Goal: Transaction & Acquisition: Obtain resource

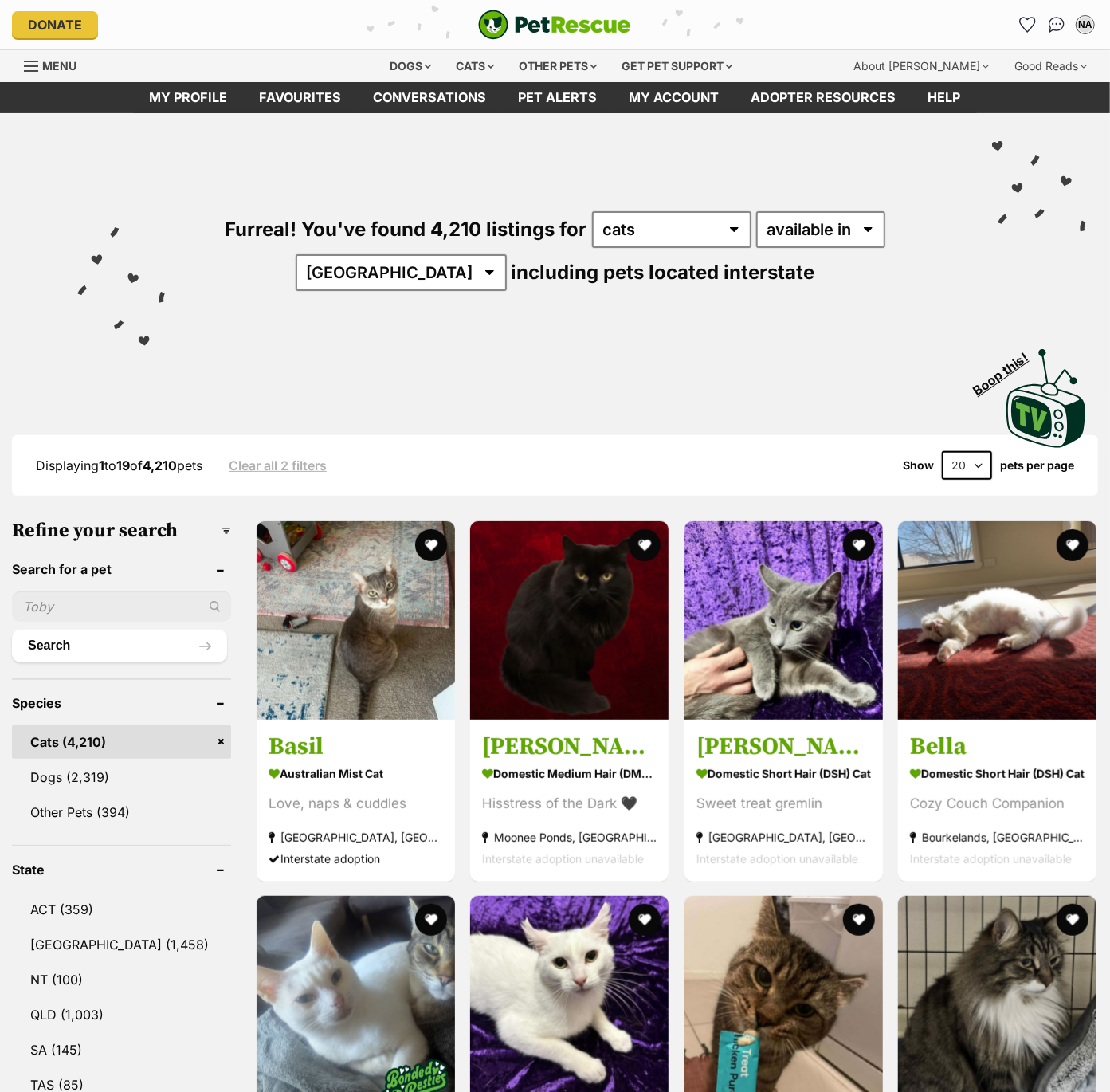
click at [972, 465] on select "20 40 60" at bounding box center [967, 465] width 50 height 28
select select "60"
click at [942, 451] on select "20 40 60" at bounding box center [967, 465] width 50 height 28
click at [61, 942] on link "[GEOGRAPHIC_DATA] (1,458)" at bounding box center [121, 944] width 219 height 34
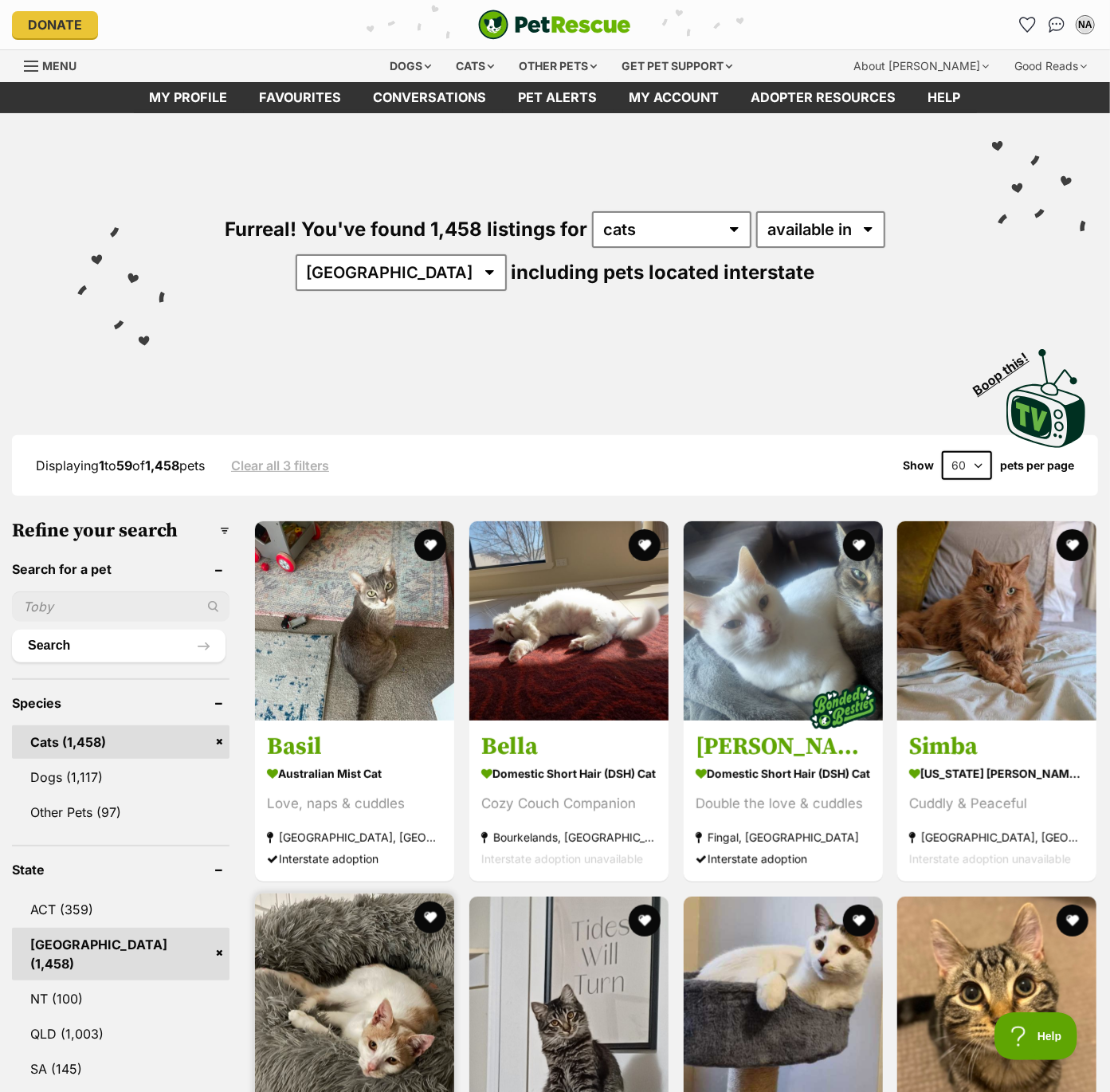
scroll to position [3, 0]
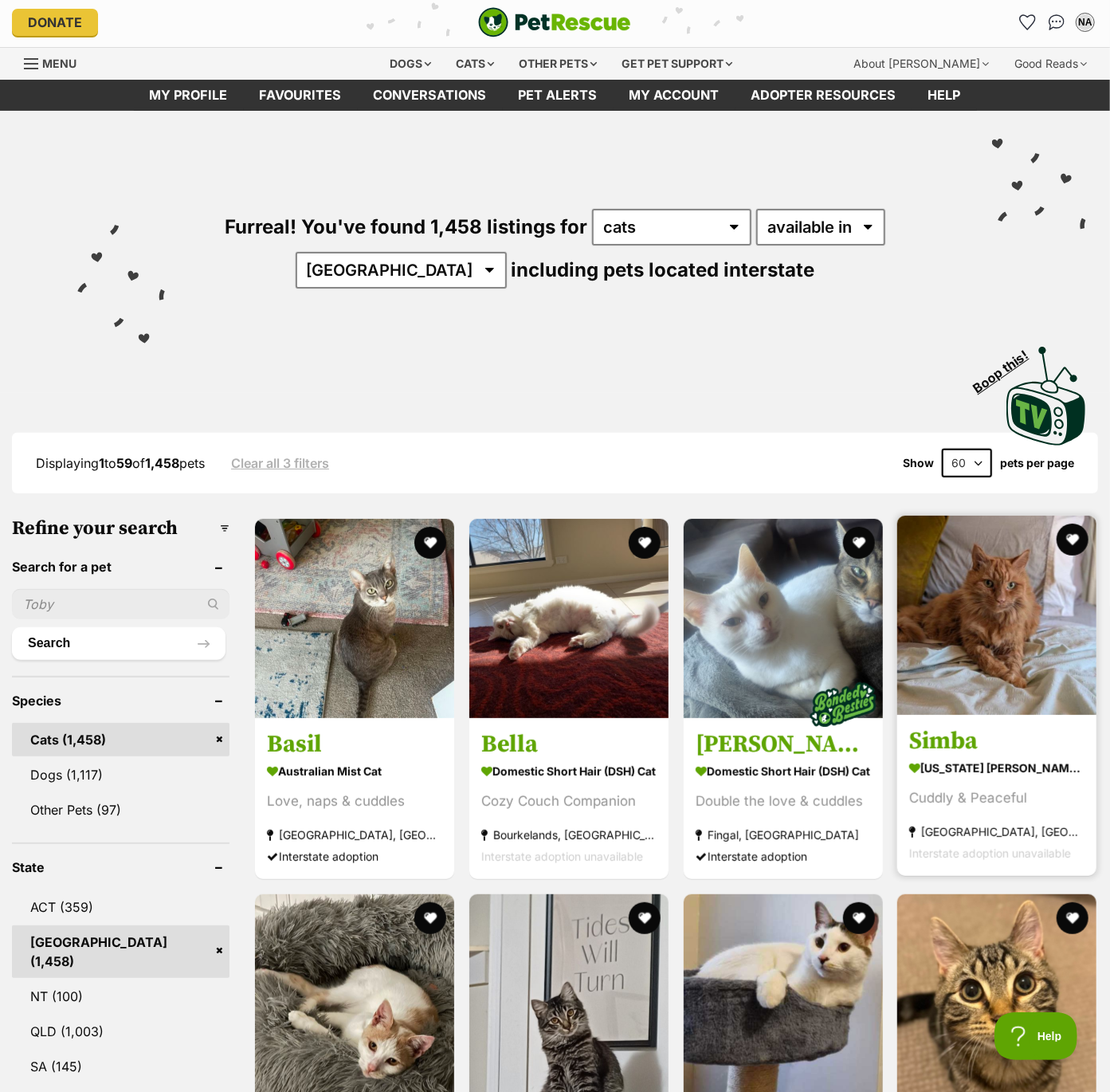
click at [1022, 564] on img at bounding box center [997, 615] width 199 height 199
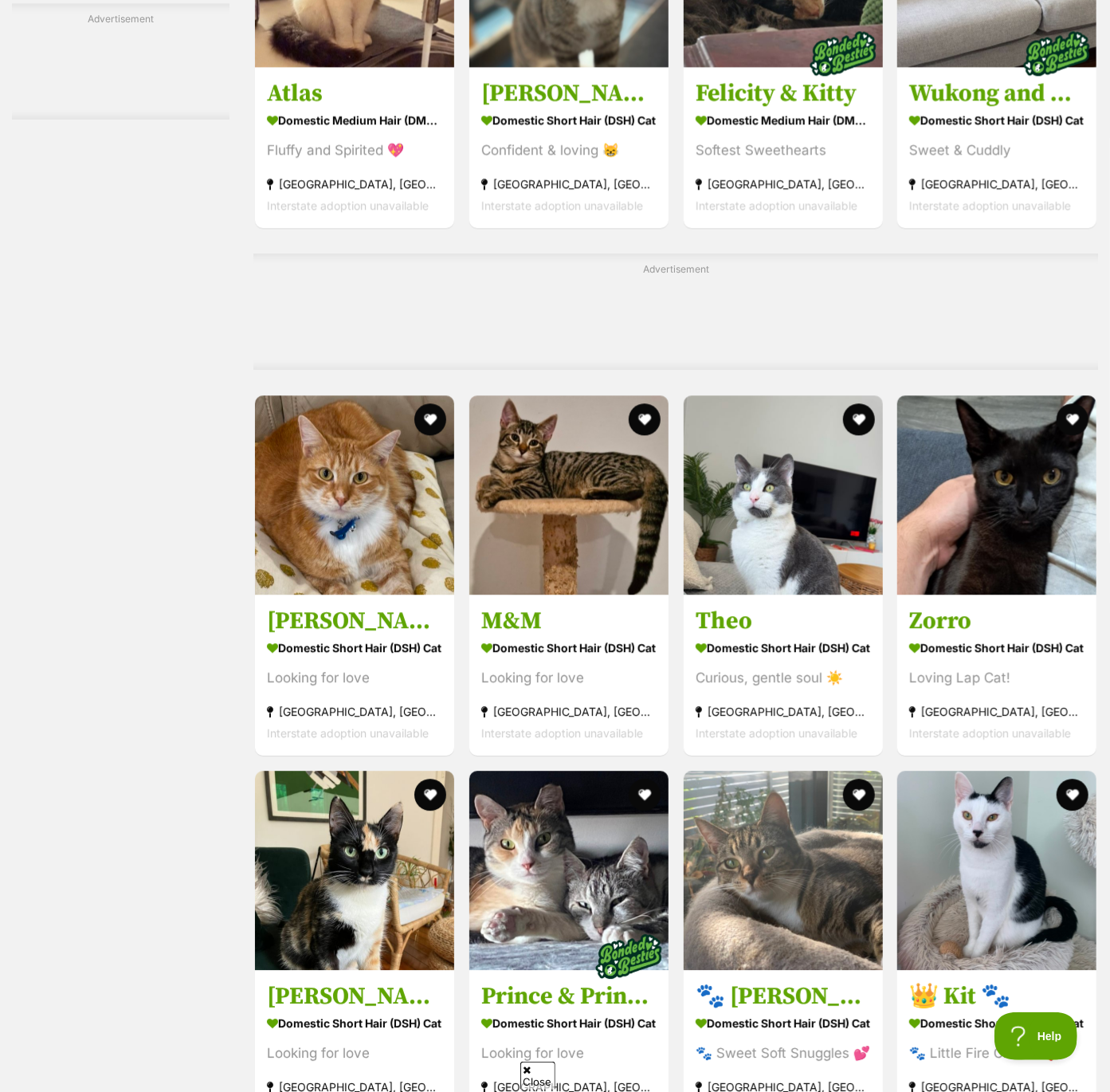
scroll to position [5384, 0]
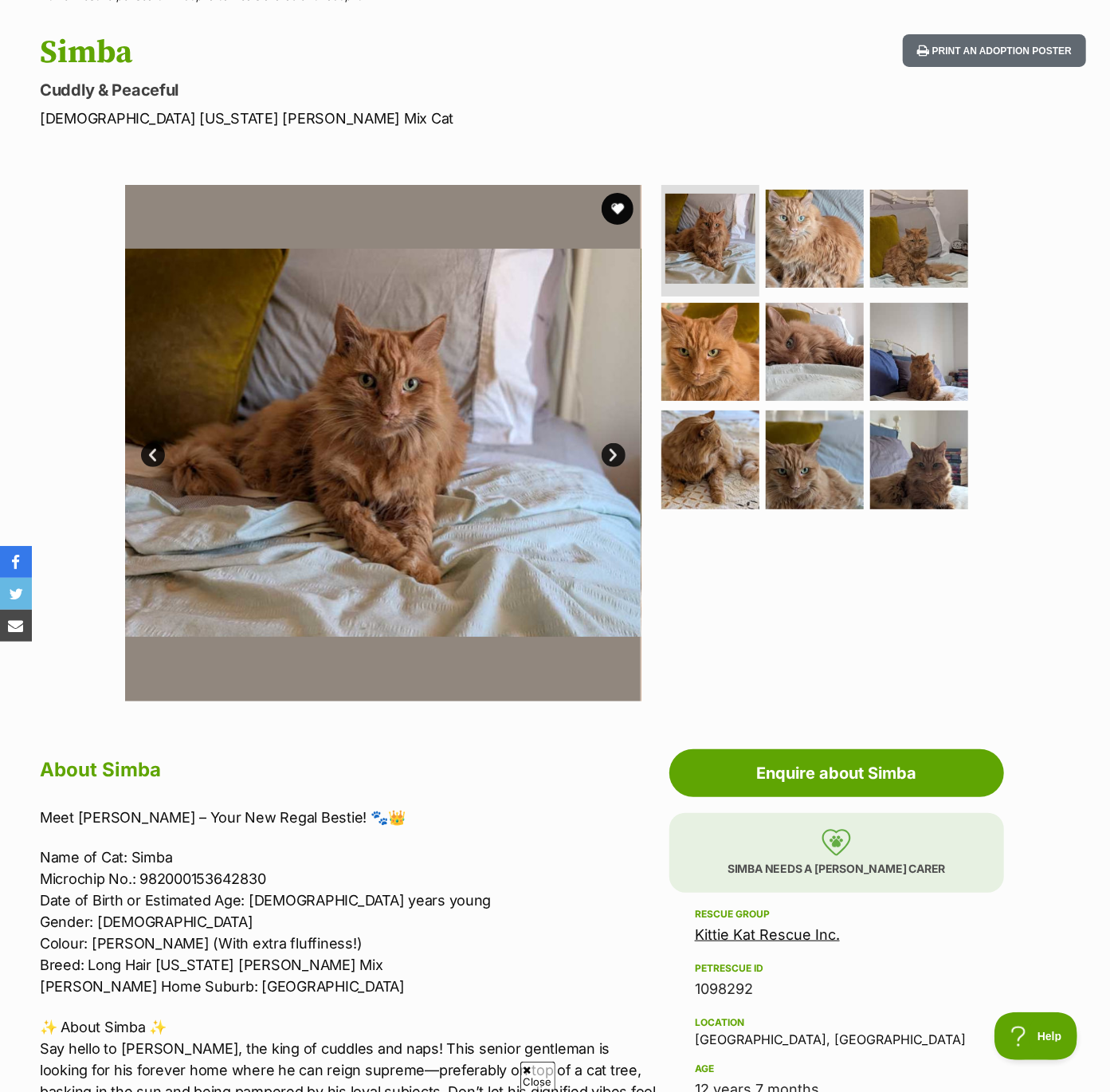
scroll to position [104, 0]
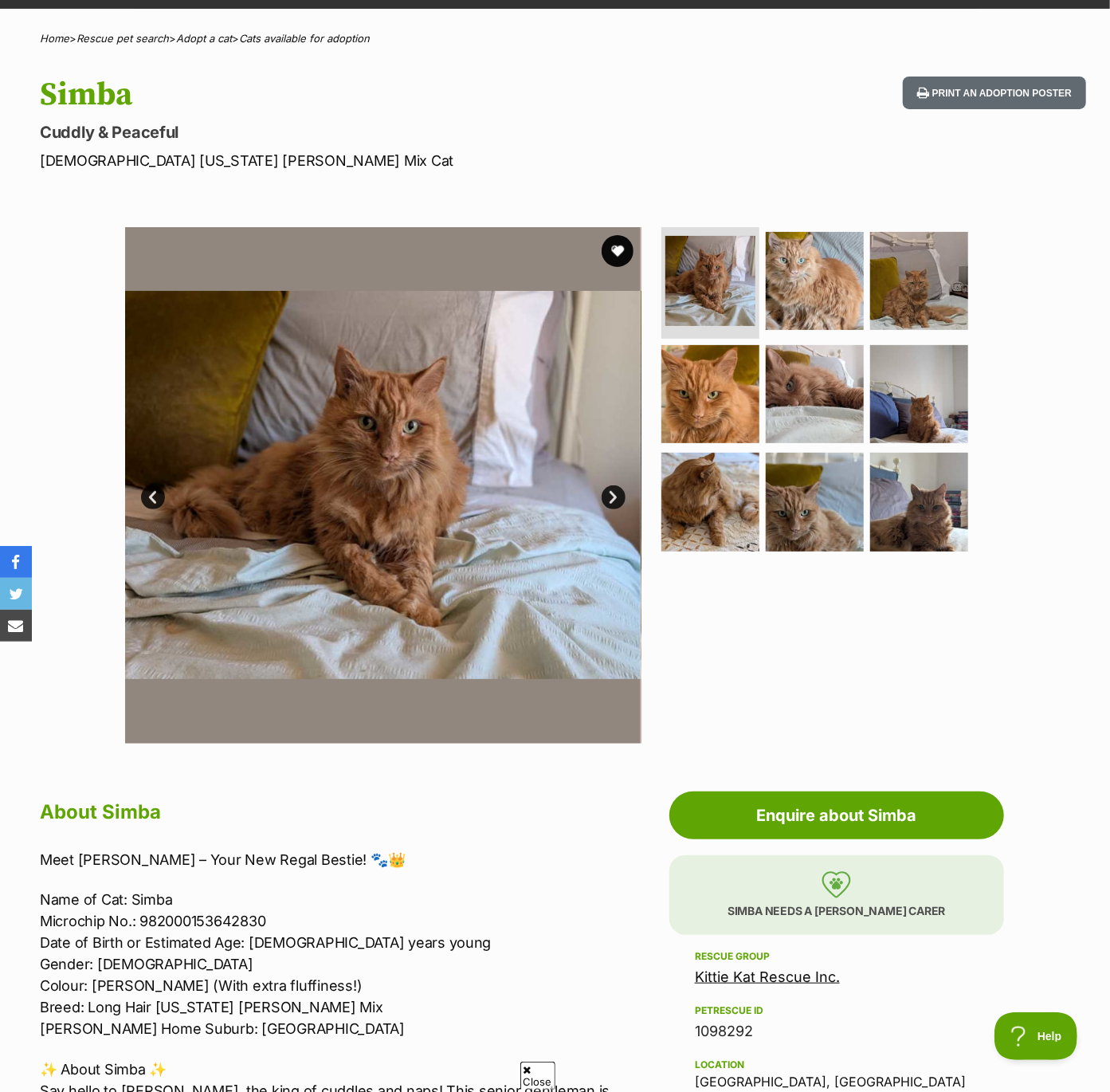
click at [612, 496] on link "Next" at bounding box center [613, 497] width 24 height 24
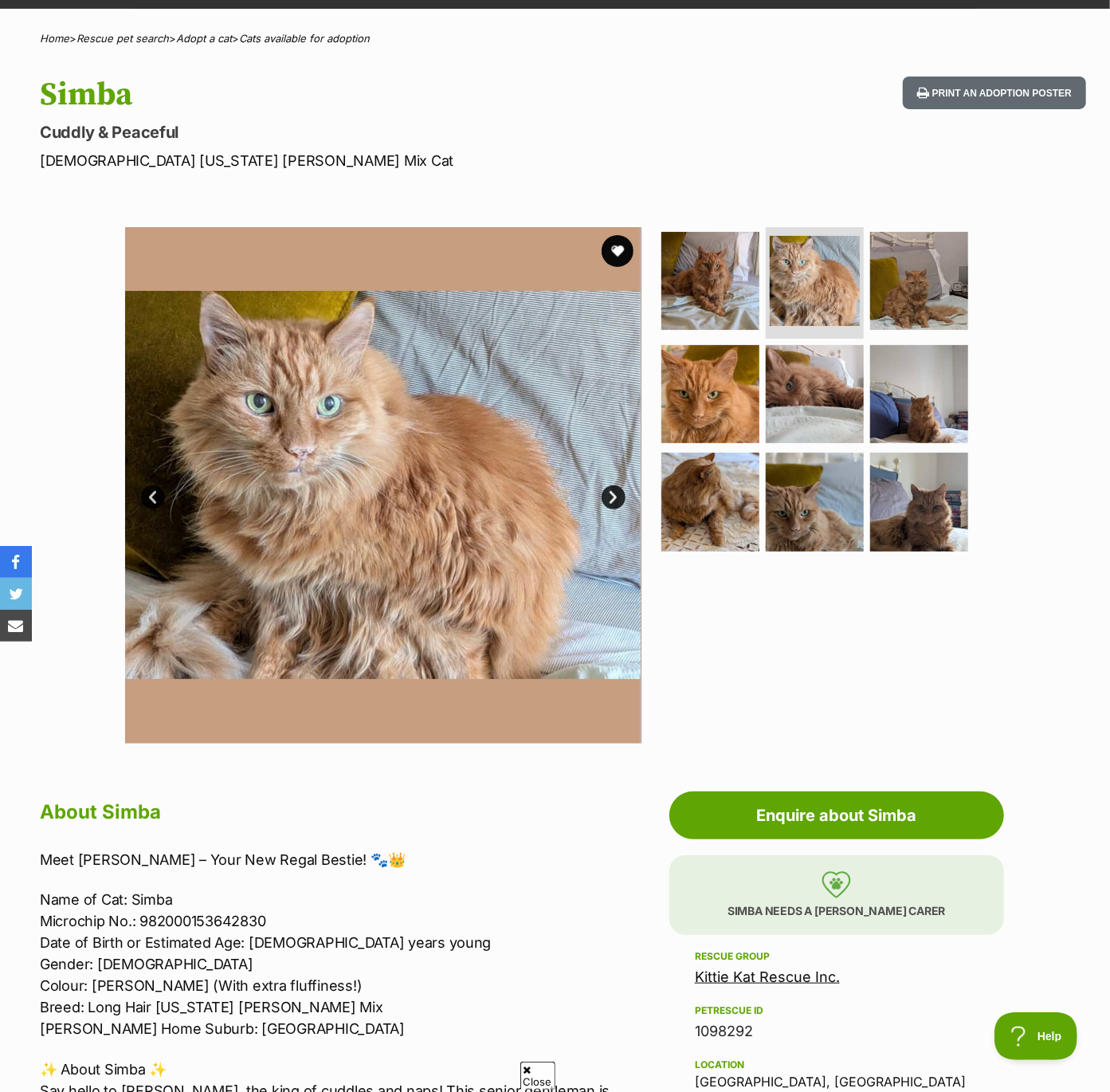
click at [612, 496] on link "Next" at bounding box center [613, 497] width 24 height 24
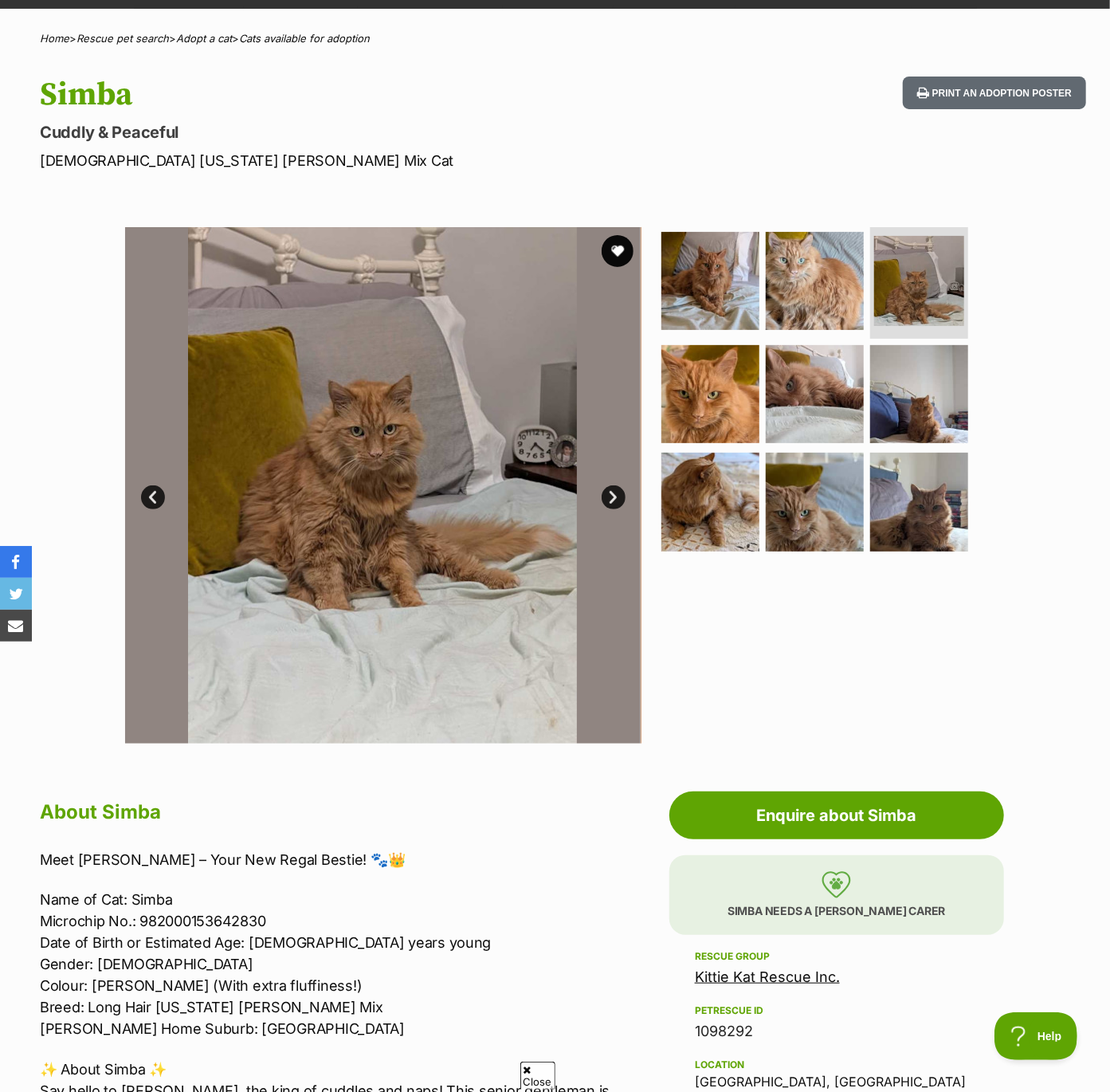
click at [612, 496] on link "Next" at bounding box center [613, 497] width 24 height 24
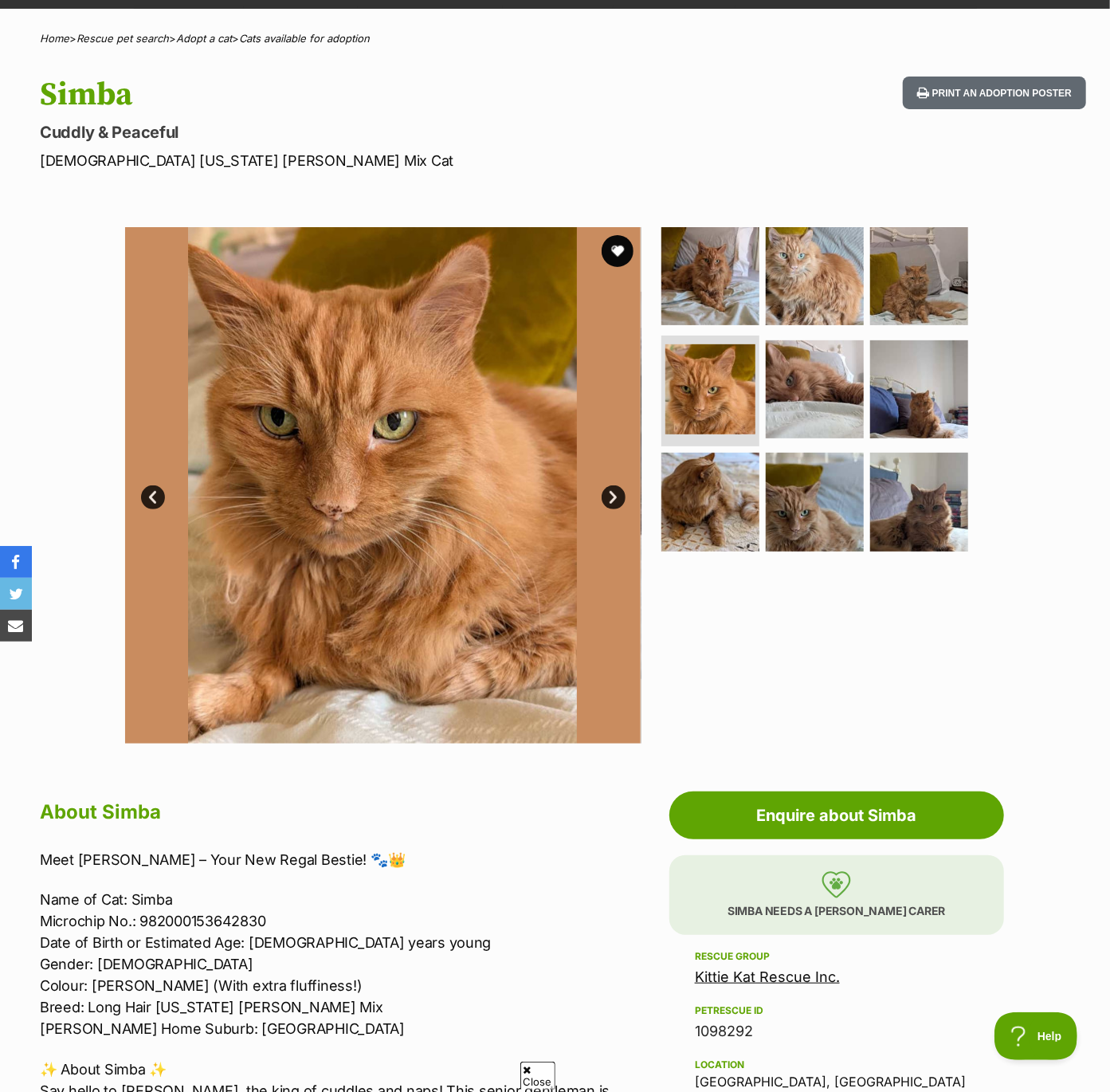
click at [611, 492] on link "Next" at bounding box center [613, 497] width 24 height 24
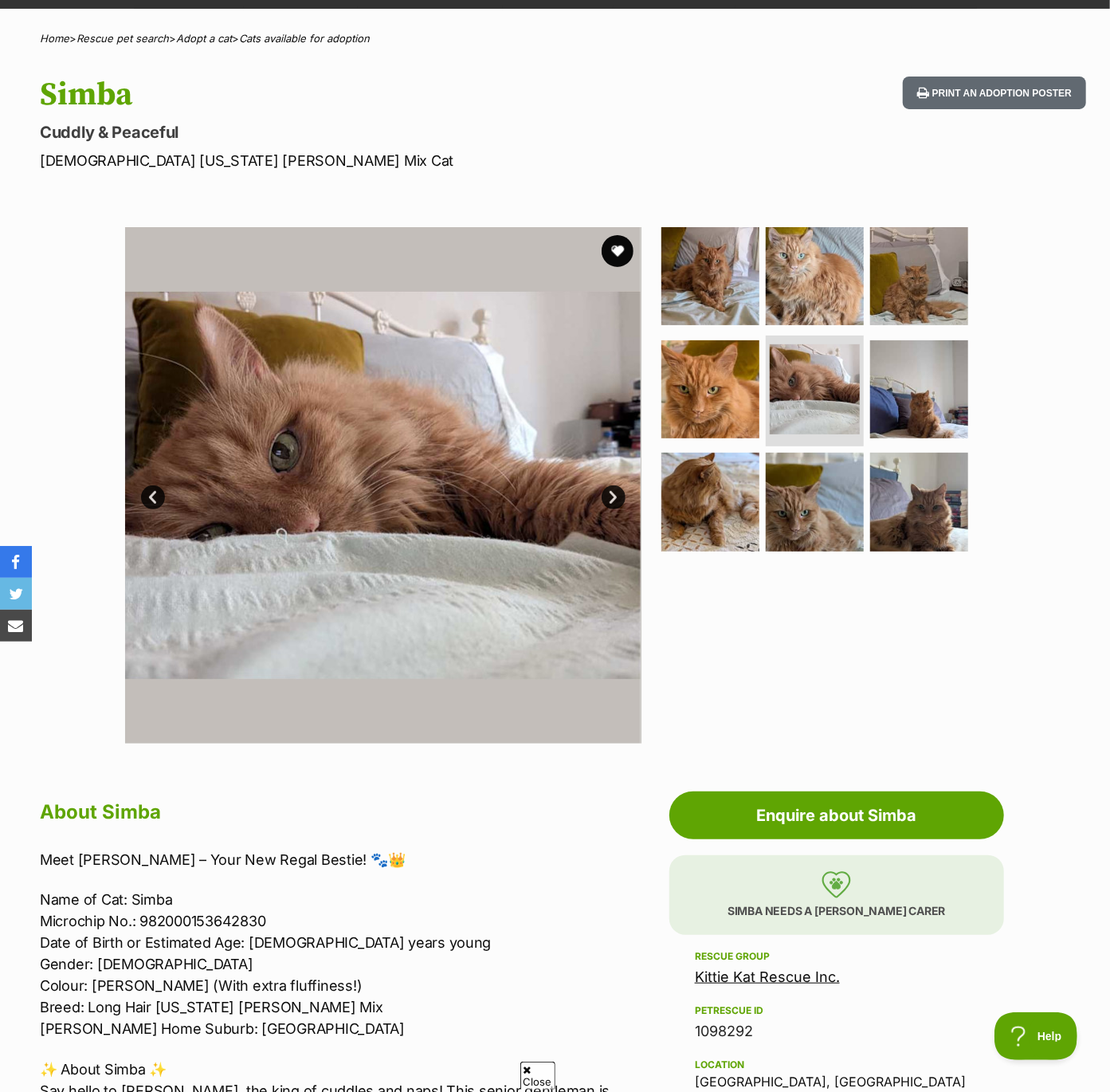
click at [611, 492] on link "Next" at bounding box center [613, 497] width 24 height 24
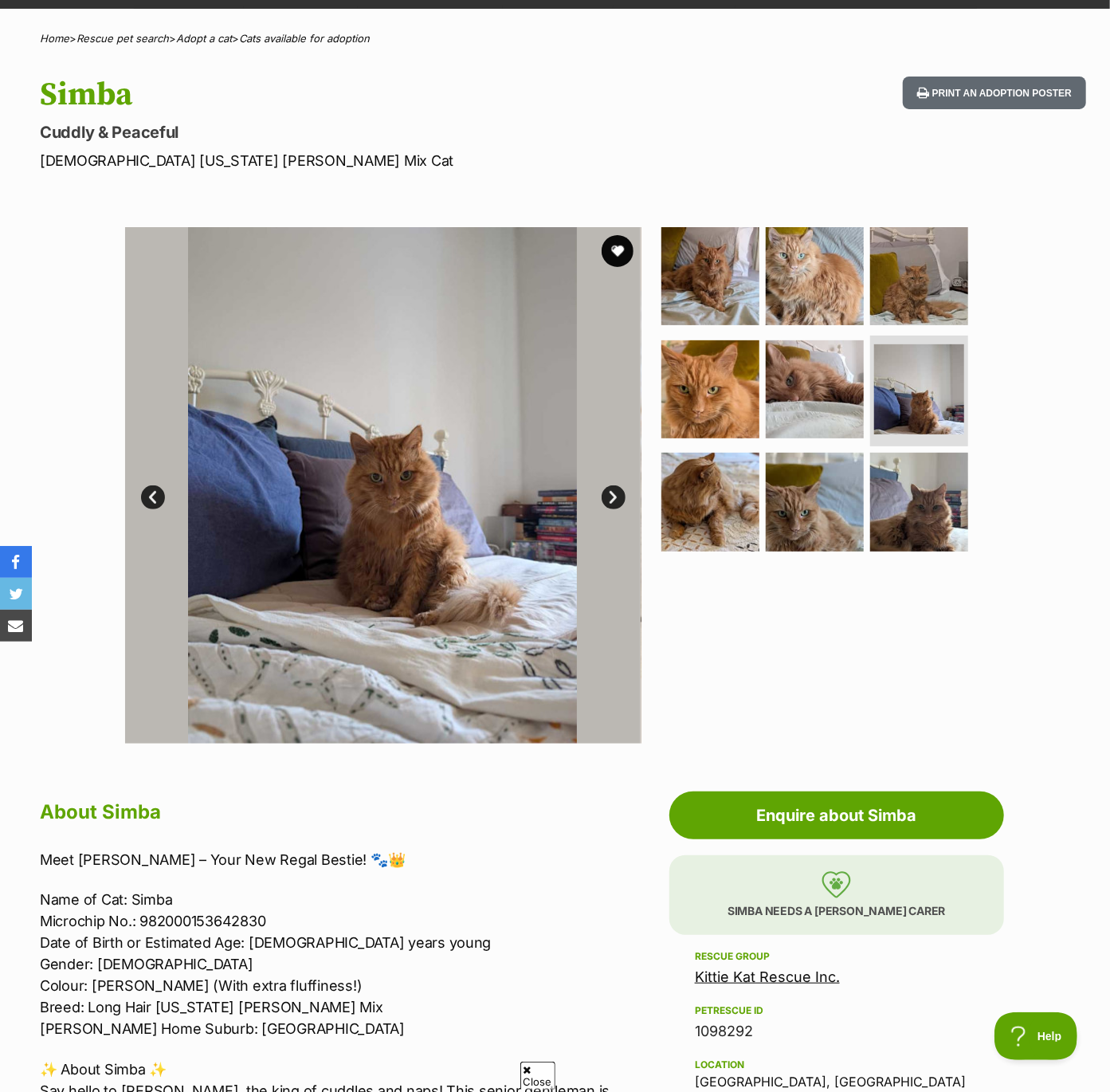
click at [611, 492] on link "Next" at bounding box center [613, 497] width 24 height 24
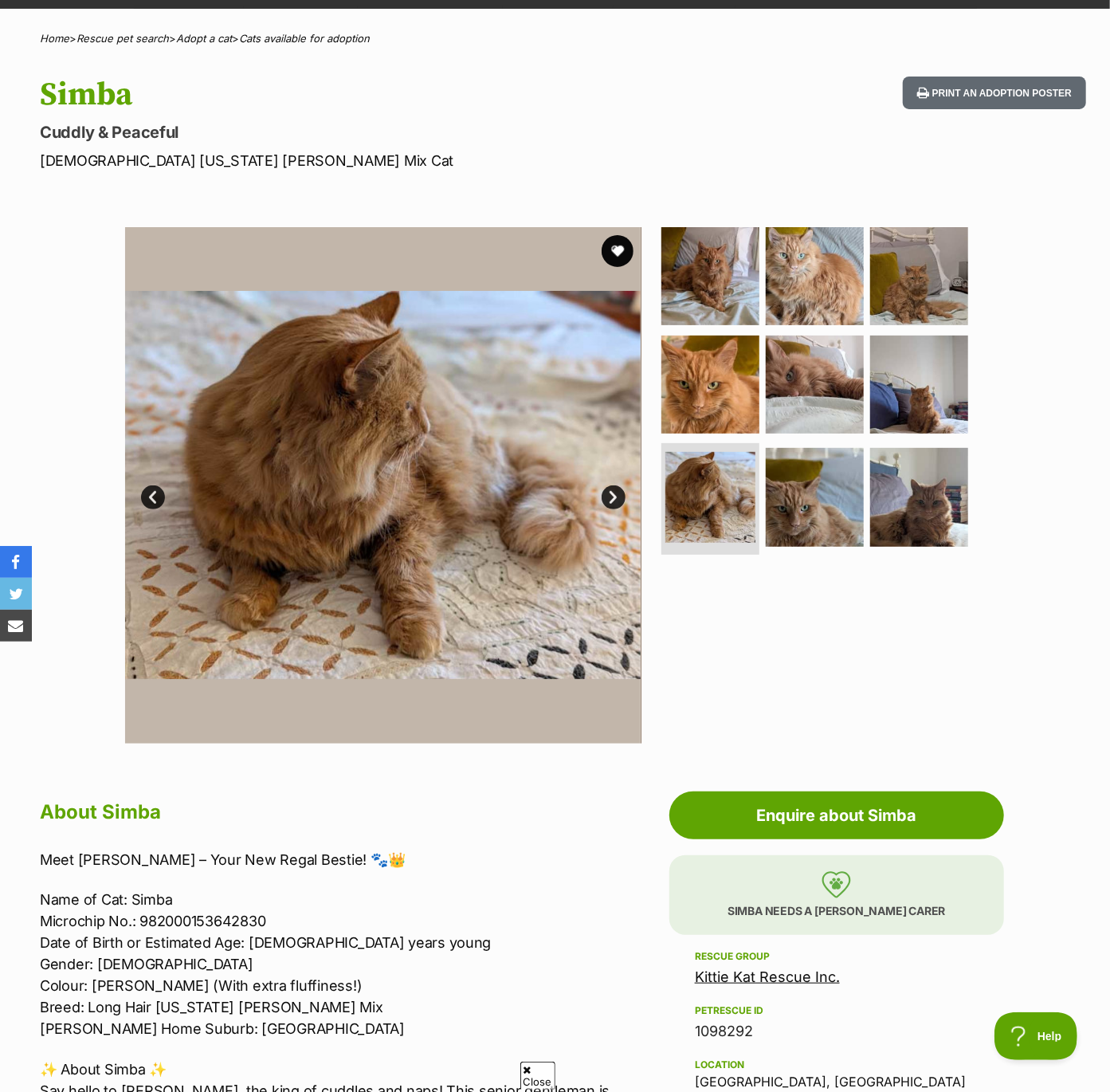
click at [611, 492] on link "Next" at bounding box center [613, 497] width 24 height 24
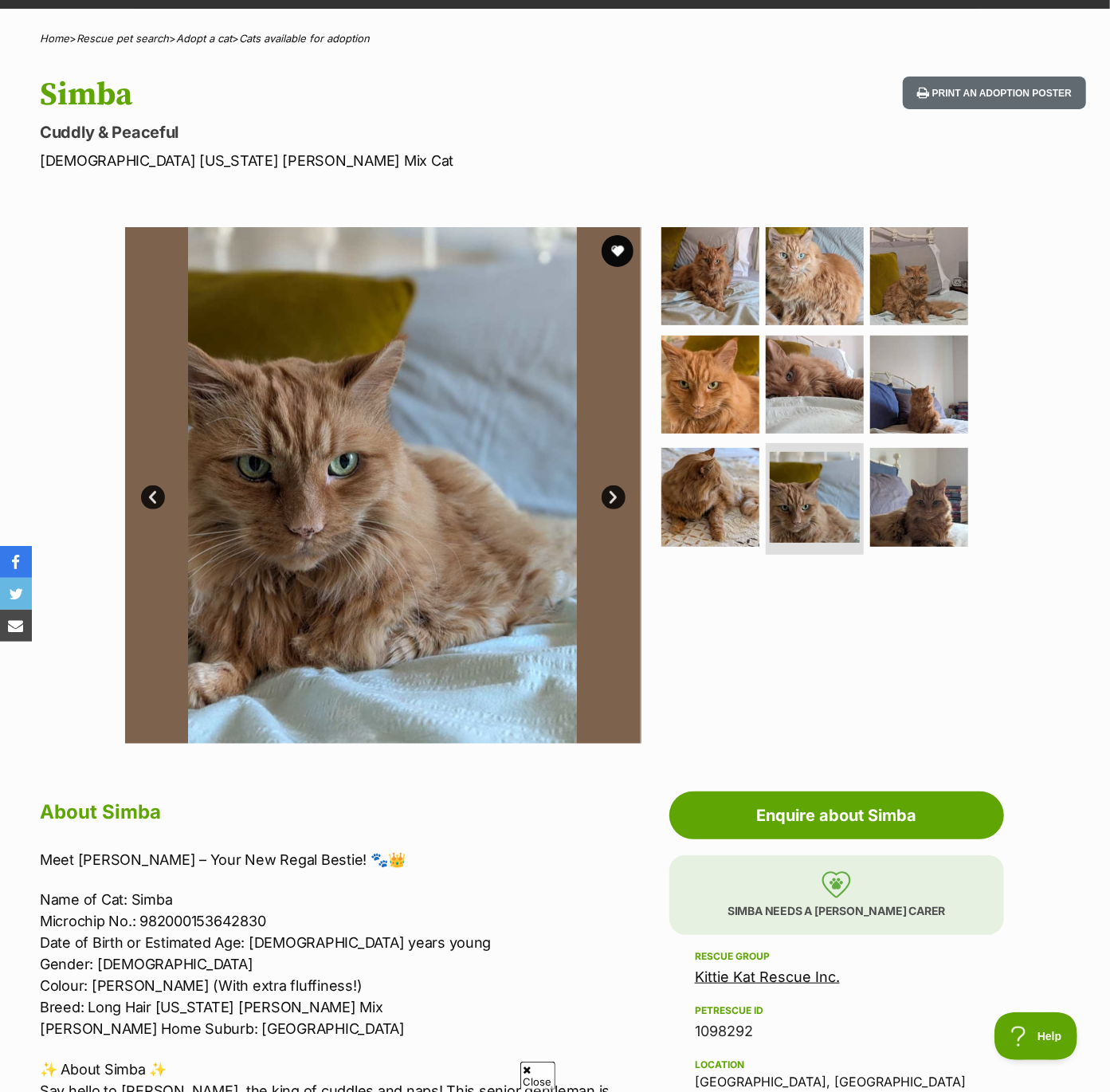
click at [611, 492] on link "Next" at bounding box center [613, 497] width 24 height 24
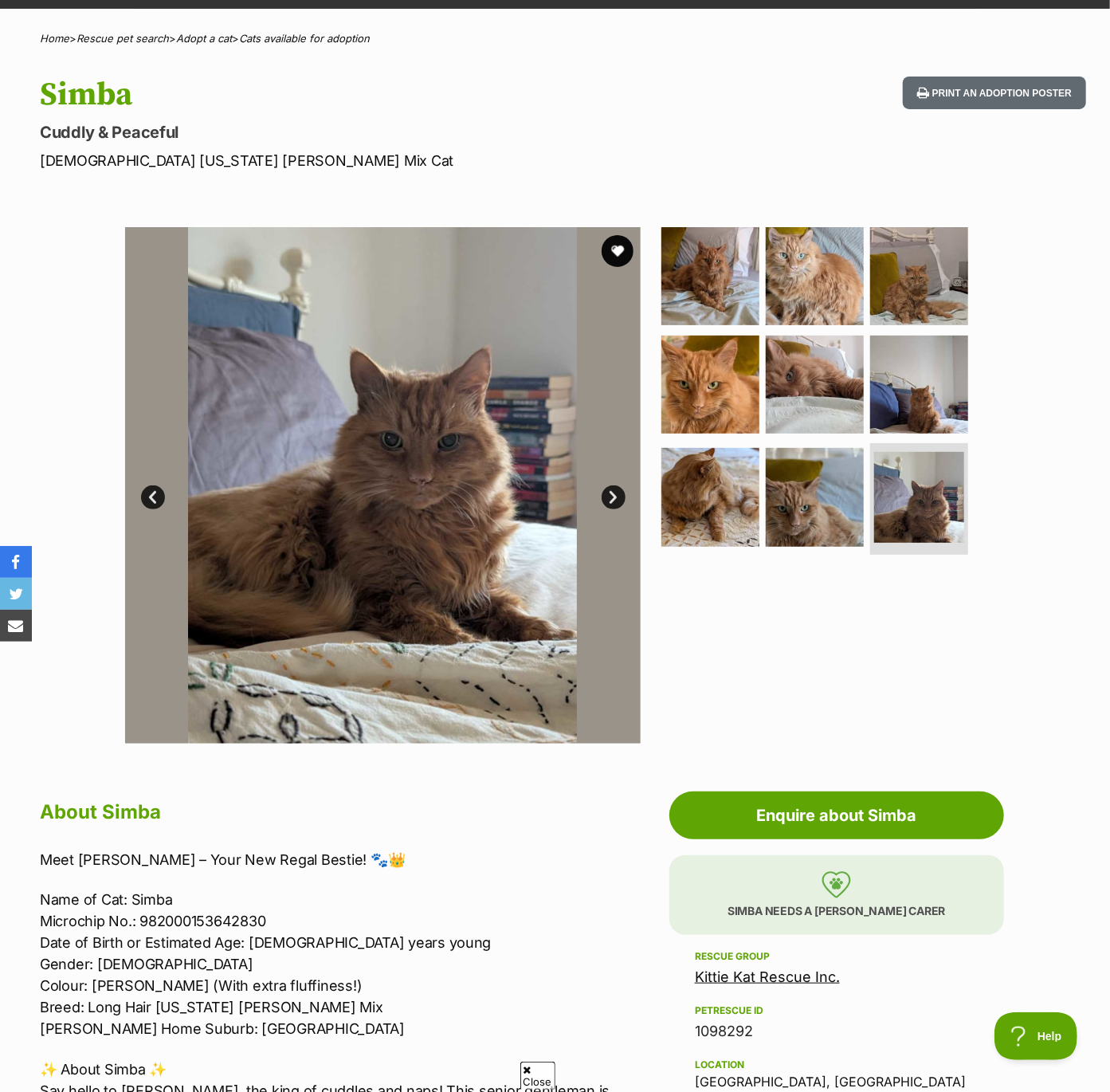
click at [611, 492] on link "Next" at bounding box center [613, 497] width 24 height 24
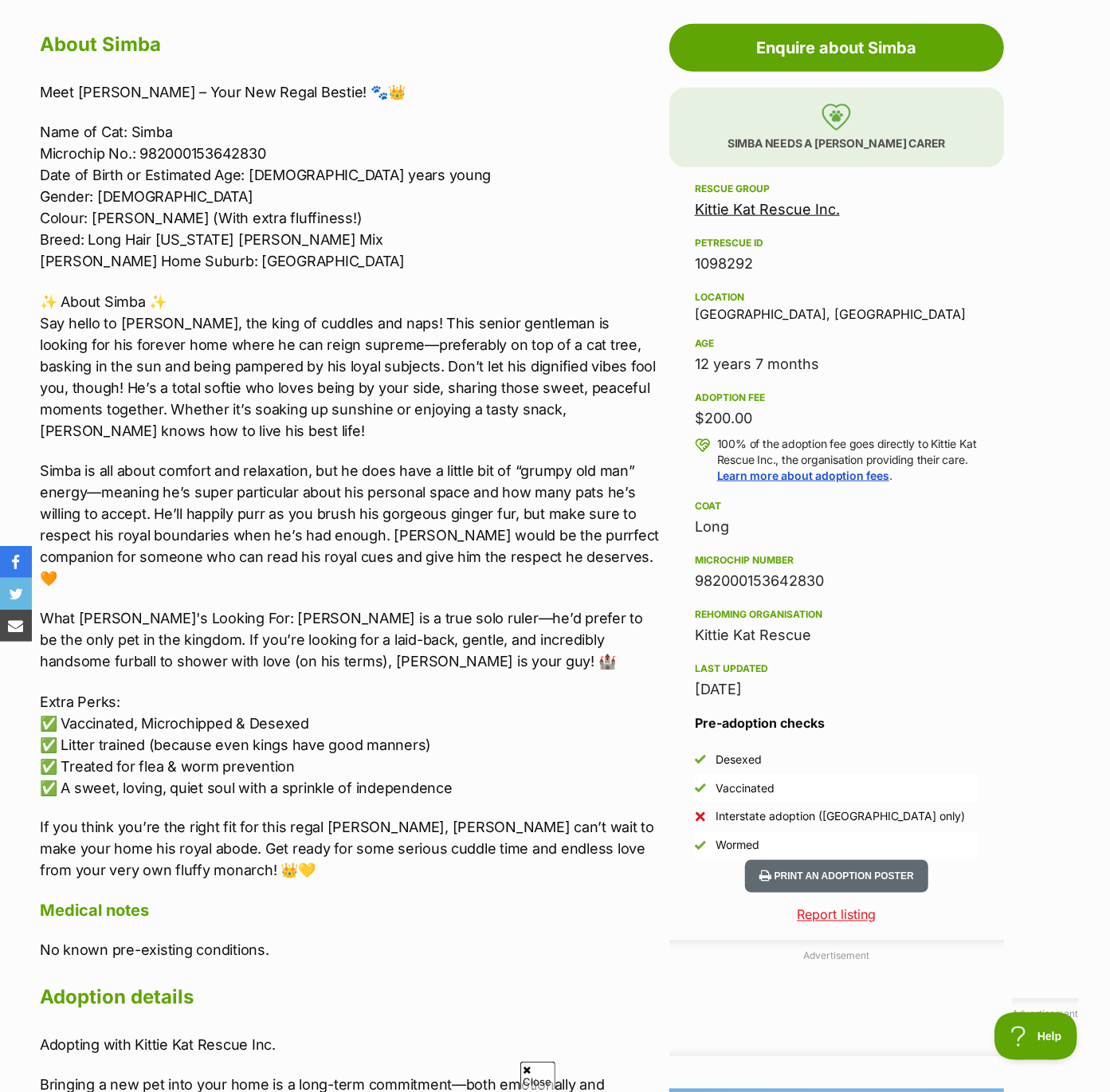
scroll to position [889, 0]
